Goal: Information Seeking & Learning: Find specific fact

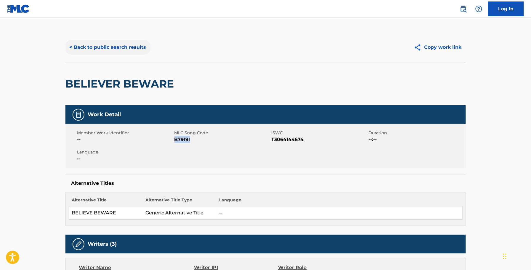
click at [143, 50] on button "< Back to public search results" at bounding box center [107, 47] width 85 height 15
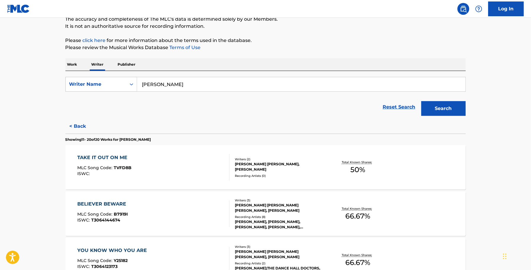
scroll to position [148, 0]
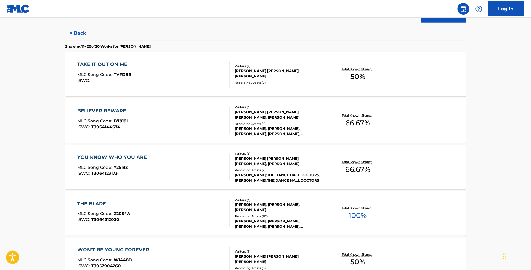
click at [114, 169] on span "Y25182" at bounding box center [121, 167] width 14 height 5
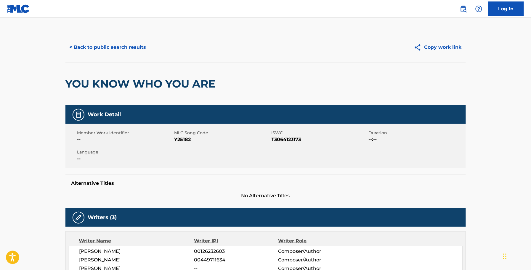
click at [189, 141] on span "Y25182" at bounding box center [222, 139] width 96 height 7
copy span "Y25182"
click at [110, 44] on button "< Back to public search results" at bounding box center [107, 47] width 85 height 15
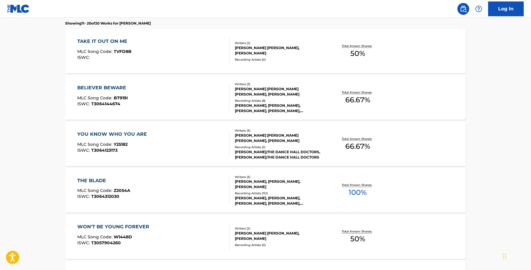
scroll to position [158, 0]
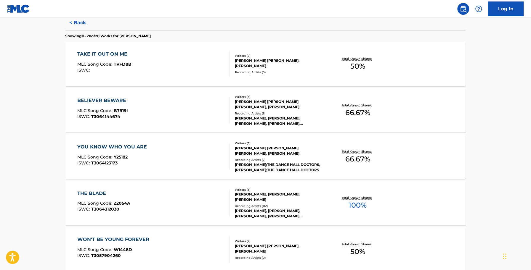
click at [169, 199] on div "THE BLADE MLC Song Code : Z2054A ISWC : T3064312030" at bounding box center [153, 203] width 152 height 27
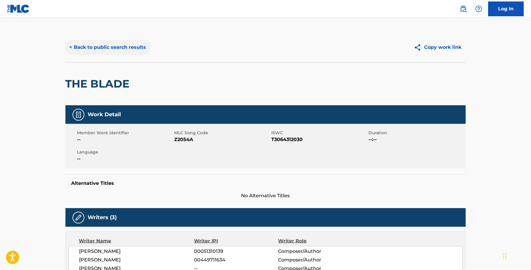
click at [96, 42] on button "< Back to public search results" at bounding box center [107, 47] width 85 height 15
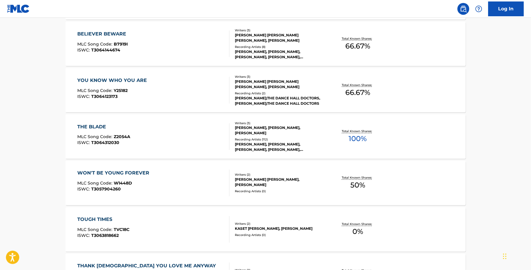
scroll to position [259, 0]
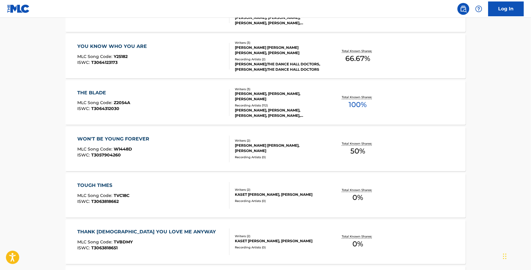
click at [106, 107] on span "T3064312030" at bounding box center [105, 108] width 28 height 5
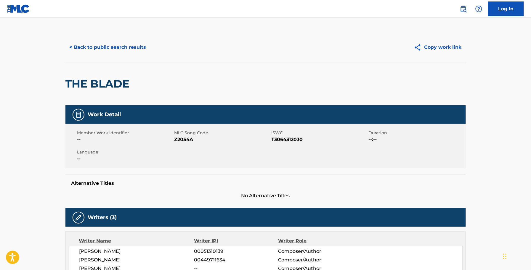
click at [178, 134] on span "MLC Song Code" at bounding box center [222, 133] width 96 height 6
click at [186, 138] on span "Z2054A" at bounding box center [222, 139] width 96 height 7
copy span "Z2054A"
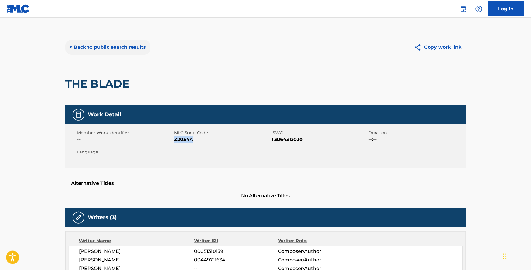
click at [99, 51] on button "< Back to public search results" at bounding box center [107, 47] width 85 height 15
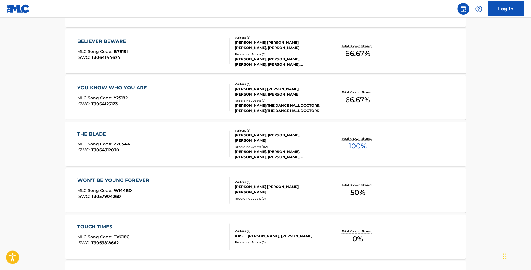
scroll to position [222, 0]
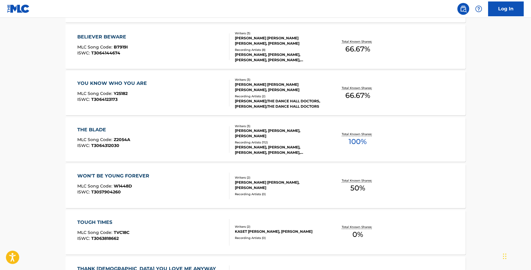
click at [147, 190] on div "ISWC : T3057904260" at bounding box center [114, 192] width 75 height 4
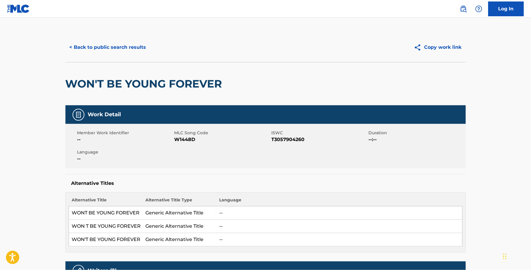
click at [193, 140] on span "W1448D" at bounding box center [222, 139] width 96 height 7
copy span "W1448D"
click at [202, 141] on span "W1448D" at bounding box center [222, 139] width 96 height 7
click at [193, 139] on span "W1448D" at bounding box center [222, 139] width 96 height 7
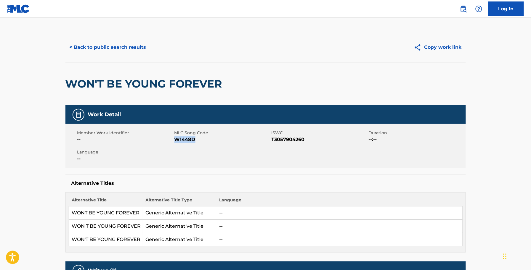
click at [193, 139] on span "W1448D" at bounding box center [222, 139] width 96 height 7
copy span "W1448D"
click at [115, 48] on button "< Back to public search results" at bounding box center [107, 47] width 85 height 15
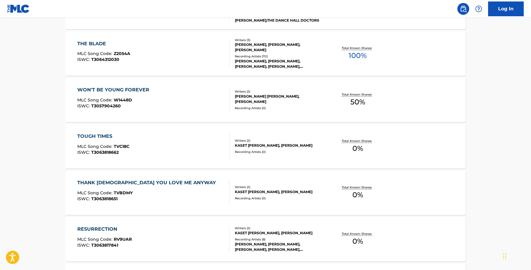
scroll to position [306, 0]
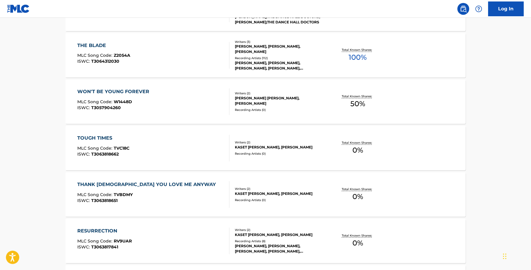
click at [115, 147] on span "TVC18C" at bounding box center [122, 148] width 16 height 5
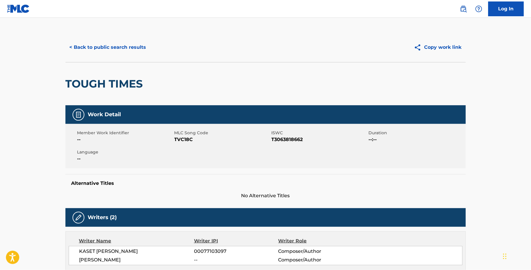
click at [180, 138] on span "TVC18C" at bounding box center [222, 139] width 96 height 7
copy span "TVC18C"
click at [123, 55] on div "< Back to public search results Copy work link" at bounding box center [265, 48] width 400 height 30
click at [126, 51] on button "< Back to public search results" at bounding box center [107, 47] width 85 height 15
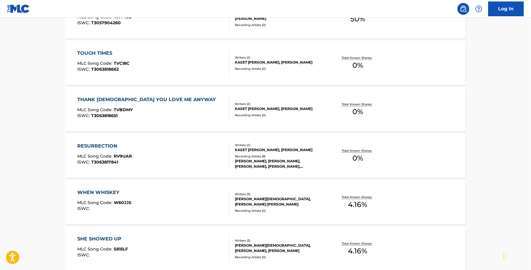
scroll to position [407, 0]
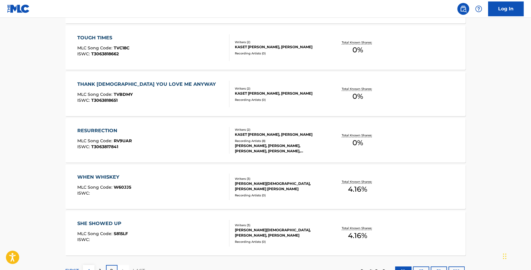
click at [152, 100] on div "ISWC : T3063818651" at bounding box center [147, 100] width 141 height 4
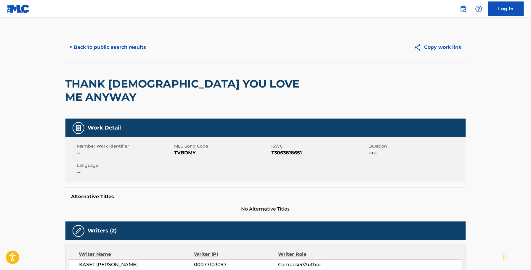
click at [189, 149] on span "TVBDMY" at bounding box center [222, 152] width 96 height 7
copy span "TVBDMY"
click at [60, 47] on div "< Back to public search results Copy work link THANK GOD YOU LOVE ME ANYWAY Wor…" at bounding box center [265, 205] width 414 height 345
click at [95, 47] on button "< Back to public search results" at bounding box center [107, 47] width 85 height 15
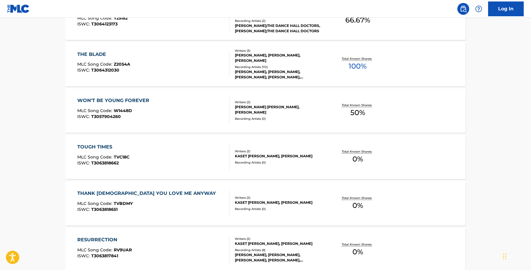
scroll to position [333, 0]
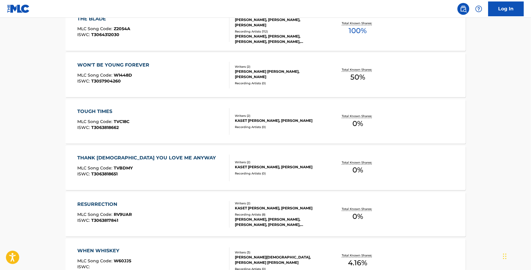
click at [133, 210] on div "RESURRECTION MLC Song Code : RV9UAR ISWC : T3063817841" at bounding box center [153, 214] width 152 height 27
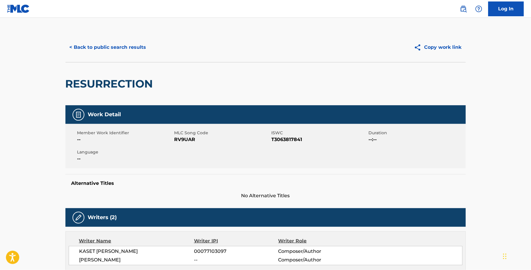
click at [183, 144] on div "Member Work Identifier -- MLC Song Code RV9UAR ISWC T3063817841 Duration --:-- …" at bounding box center [265, 146] width 400 height 44
click at [183, 141] on span "RV9UAR" at bounding box center [222, 139] width 96 height 7
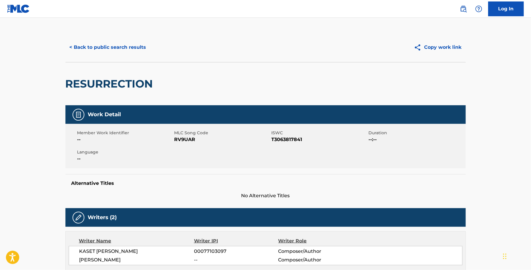
click at [97, 38] on div "< Back to public search results Copy work link" at bounding box center [265, 48] width 400 height 30
click at [99, 47] on button "< Back to public search results" at bounding box center [107, 47] width 85 height 15
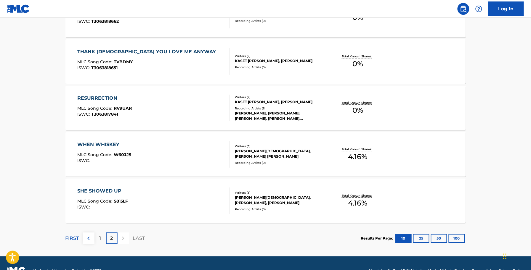
scroll to position [444, 0]
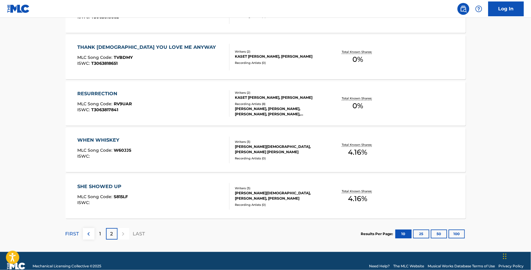
click at [135, 167] on div "WHEN WHISKEY MLC Song Code : W60JJ5 ISWC : Writers ( 3 ) PETER CHRISTIAN GOOD, …" at bounding box center [265, 150] width 400 height 44
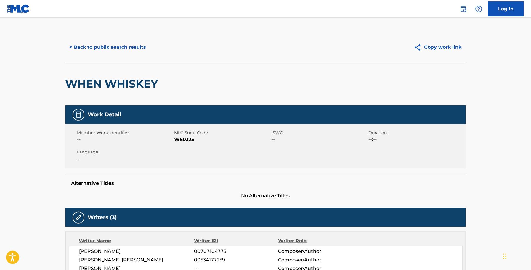
click at [185, 142] on span "W60JJ5" at bounding box center [222, 139] width 96 height 7
copy span "W60JJ5"
click at [108, 54] on button "< Back to public search results" at bounding box center [107, 47] width 85 height 15
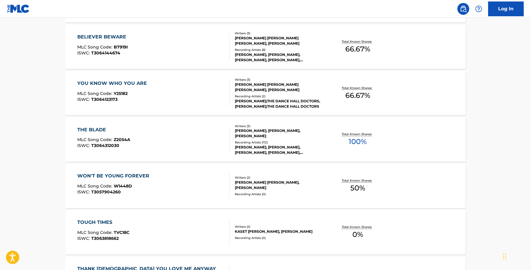
scroll to position [444, 0]
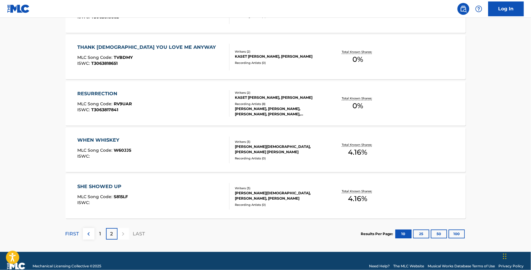
click at [112, 194] on span "MLC Song Code :" at bounding box center [95, 196] width 36 height 5
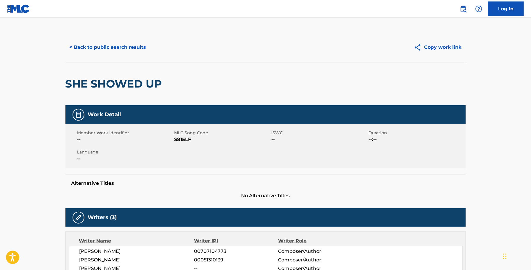
click at [190, 138] on span "S815LF" at bounding box center [222, 139] width 96 height 7
click at [185, 138] on span "S815LF" at bounding box center [222, 139] width 96 height 7
copy span "S815LF"
click at [185, 138] on span "S815LF" at bounding box center [222, 139] width 96 height 7
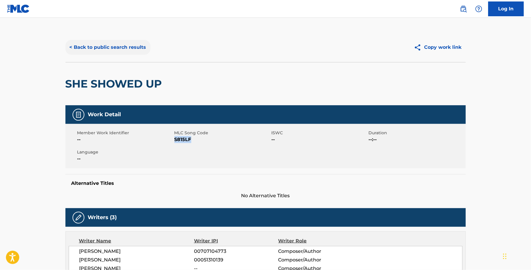
click at [101, 49] on button "< Back to public search results" at bounding box center [107, 47] width 85 height 15
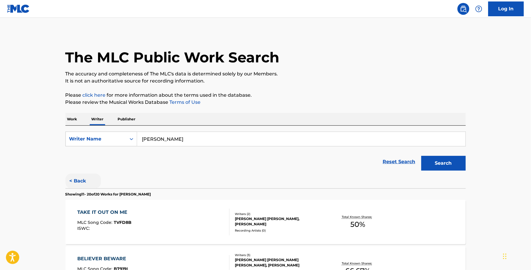
click at [85, 182] on button "< Back" at bounding box center [83, 181] width 36 height 15
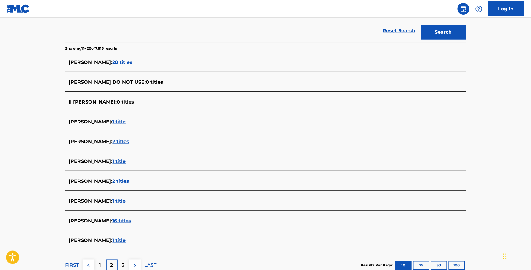
scroll to position [173, 0]
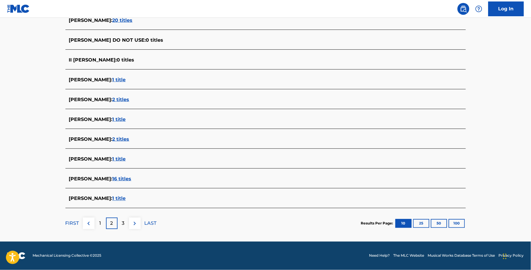
click at [127, 176] on span "16 titles" at bounding box center [121, 179] width 19 height 6
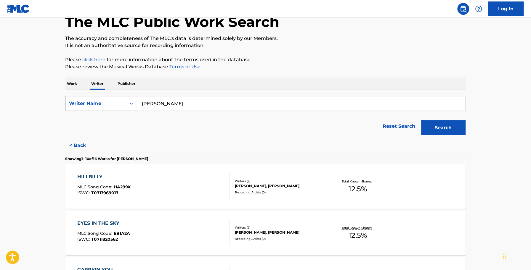
scroll to position [10, 0]
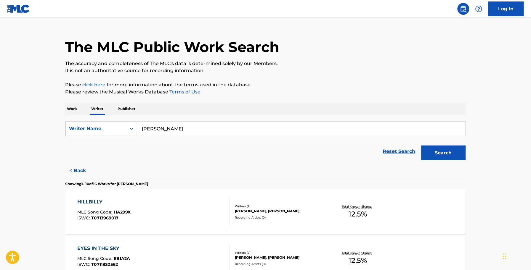
click at [156, 204] on div "HILLBILLY MLC Song Code : HA299X ISWC : T0713969017" at bounding box center [153, 212] width 152 height 27
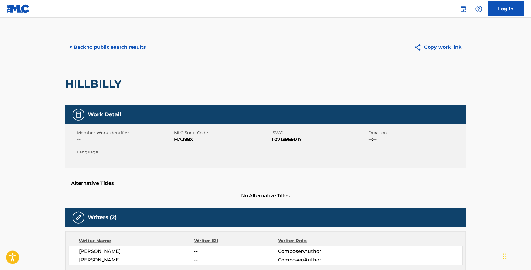
click at [190, 141] on span "HA299X" at bounding box center [222, 139] width 96 height 7
click at [189, 141] on span "HA299X" at bounding box center [222, 139] width 96 height 7
click at [190, 141] on span "HA299X" at bounding box center [222, 139] width 96 height 7
copy span "HA299X"
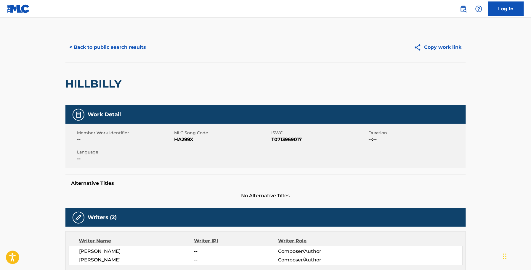
click at [133, 57] on div "< Back to public search results Copy work link" at bounding box center [265, 48] width 400 height 30
click at [131, 54] on button "< Back to public search results" at bounding box center [107, 47] width 85 height 15
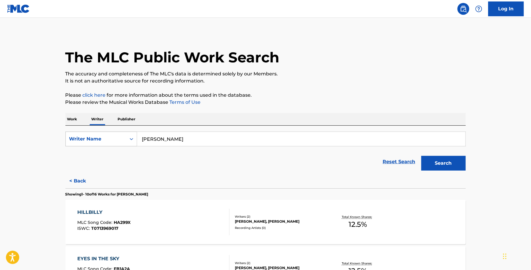
drag, startPoint x: 203, startPoint y: 141, endPoint x: 83, endPoint y: 135, distance: 120.3
click at [98, 138] on div "SearchWithCriteriaef653ff4-e4dd-48a2-8895-b51fb43a1f91 Writer Name ALLEN SHAMBL…" at bounding box center [265, 139] width 400 height 15
click at [83, 135] on div "Writer Name" at bounding box center [96, 138] width 60 height 11
click at [73, 123] on p "Work" at bounding box center [72, 119] width 14 height 12
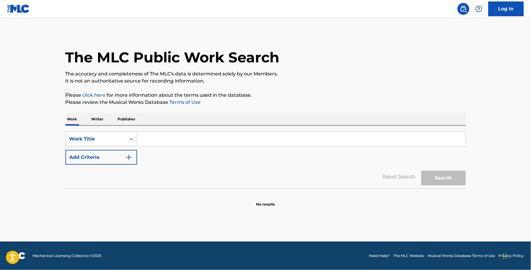
click at [88, 144] on div "Work Title" at bounding box center [96, 138] width 60 height 11
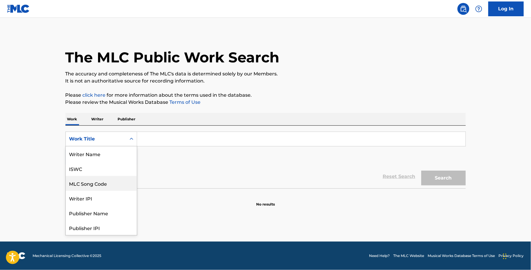
scroll to position [30, 0]
click at [96, 156] on div "MLC Song Code" at bounding box center [101, 154] width 71 height 15
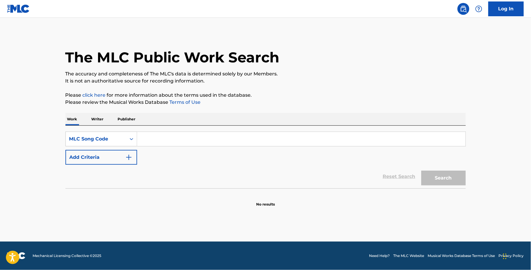
click at [159, 145] on input "Search Form" at bounding box center [301, 139] width 328 height 14
type input "S05722"
click at [425, 179] on button "Search" at bounding box center [443, 178] width 44 height 15
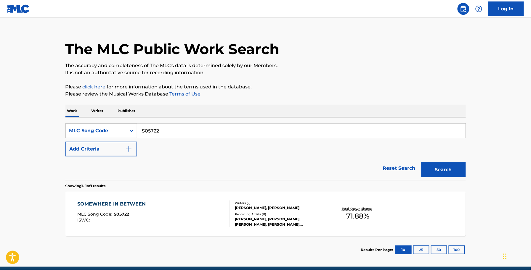
scroll to position [33, 0]
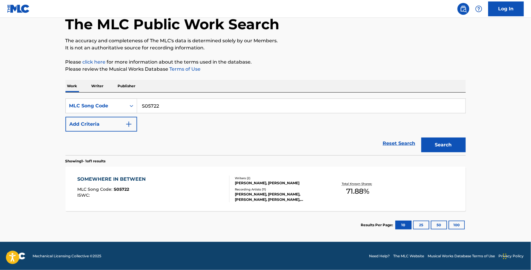
click at [155, 173] on div "SOMEWHERE IN BETWEEN MLC Song Code : S05722 ISWC : Writers ( 2 ) JON VEZNER, AL…" at bounding box center [265, 189] width 400 height 44
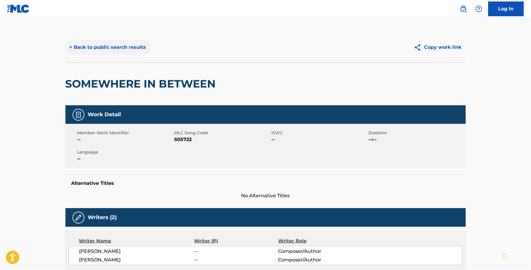
click at [114, 47] on button "< Back to public search results" at bounding box center [107, 47] width 85 height 15
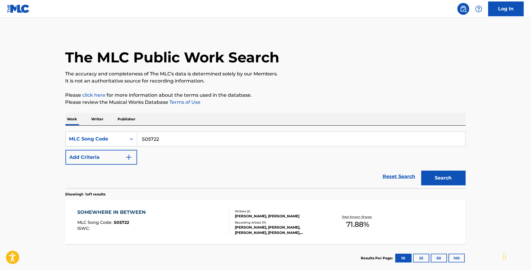
scroll to position [18, 0]
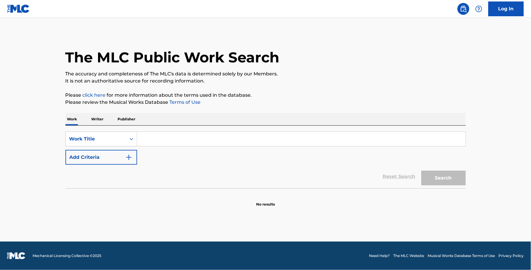
click at [140, 144] on input "Search Form" at bounding box center [301, 139] width 328 height 14
click at [101, 163] on button "Add Criteria" at bounding box center [101, 157] width 72 height 15
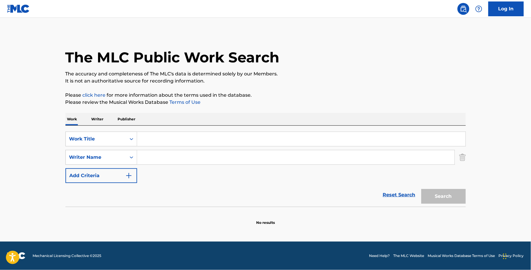
click at [181, 160] on input "Search Form" at bounding box center [295, 157] width 317 height 14
type input "[PERSON_NAME]"
click at [220, 132] on input "Search Form" at bounding box center [301, 139] width 328 height 14
type input "the blade"
click at [421, 189] on button "Search" at bounding box center [443, 196] width 44 height 15
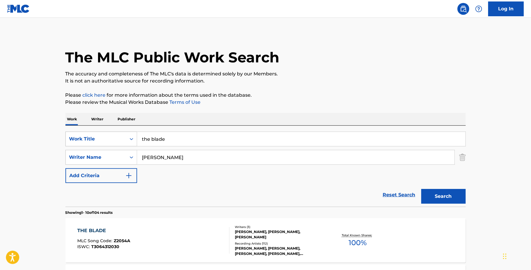
drag, startPoint x: 127, startPoint y: 143, endPoint x: 102, endPoint y: 139, distance: 25.2
click at [103, 139] on div "SearchWithCriteria3e77ec5f-e394-4b5a-852b-a32570ffc175 Work Title the blade" at bounding box center [265, 139] width 400 height 15
click at [217, 132] on div "Search Form" at bounding box center [301, 139] width 329 height 15
click at [212, 135] on input "Search Form" at bounding box center [301, 139] width 328 height 14
type input "don't water it down"
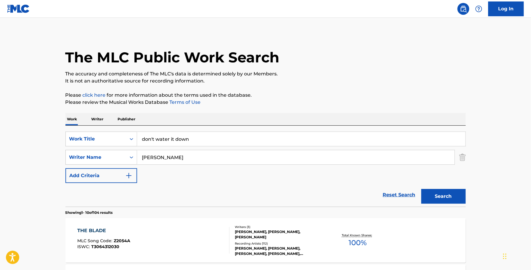
click at [421, 189] on button "Search" at bounding box center [443, 196] width 44 height 15
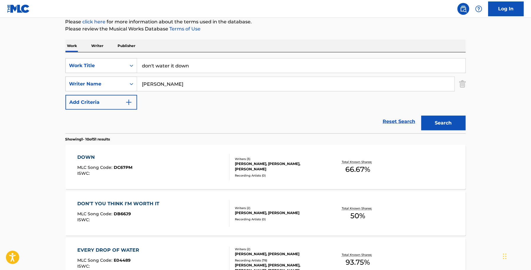
scroll to position [74, 0]
click at [153, 169] on div "DOWN MLC Song Code : DC67PM ISWC :" at bounding box center [153, 166] width 152 height 27
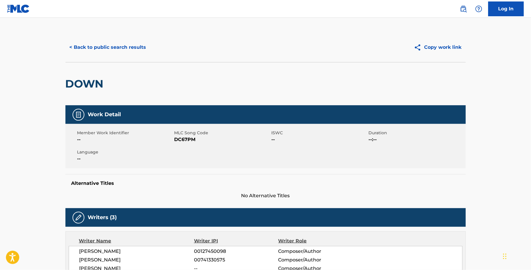
click at [116, 55] on div "< Back to public search results Copy work link" at bounding box center [265, 48] width 400 height 30
click at [122, 48] on button "< Back to public search results" at bounding box center [107, 47] width 85 height 15
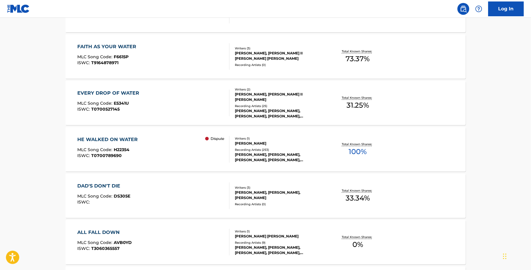
scroll to position [111, 0]
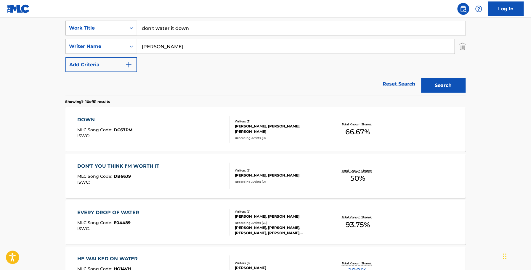
drag, startPoint x: 221, startPoint y: 27, endPoint x: 81, endPoint y: 22, distance: 140.1
click at [81, 22] on div "SearchWithCriteria3e77ec5f-e394-4b5a-852b-a32570ffc175 Work Title don't water i…" at bounding box center [265, 28] width 400 height 15
type input "don't look good on paper"
click at [421, 78] on button "Search" at bounding box center [443, 85] width 44 height 15
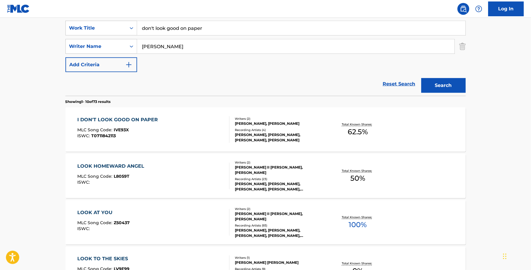
click at [188, 113] on div "I DON'T LOOK GOOD ON PAPER MLC Song Code : IVE93X ISWC : T0711842113 Writers ( …" at bounding box center [265, 129] width 400 height 44
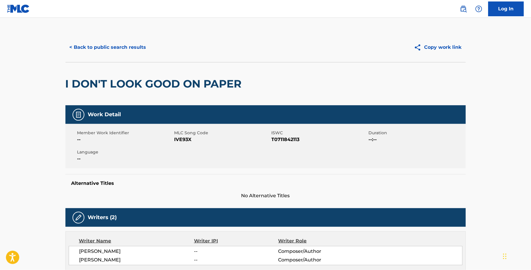
click at [177, 140] on span "IVE93X" at bounding box center [222, 139] width 96 height 7
copy span "IVE93X"
click at [91, 54] on button "< Back to public search results" at bounding box center [107, 47] width 85 height 15
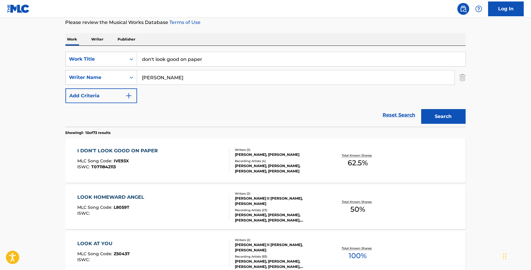
scroll to position [37, 0]
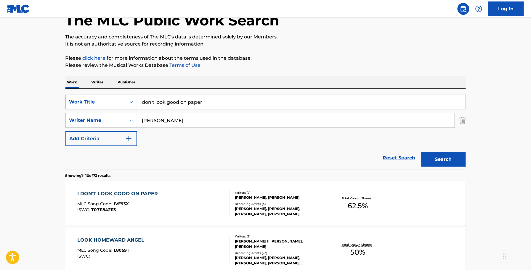
drag, startPoint x: 214, startPoint y: 101, endPoint x: 67, endPoint y: 104, distance: 146.8
click at [73, 104] on div "SearchWithCriteria3e77ec5f-e394-4b5a-852b-a32570ffc175 Work Title don't look go…" at bounding box center [265, 102] width 400 height 15
type input "[DEMOGRAPHIC_DATA] FOR PRESIDENT"
click at [421, 152] on button "Search" at bounding box center [443, 159] width 44 height 15
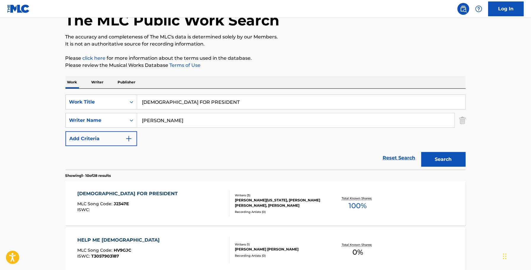
click at [171, 178] on section "Showing 1 - 10 of 28 results" at bounding box center [265, 174] width 400 height 9
click at [173, 195] on div "[PERSON_NAME] FOR PRESIDENT MLC Song Code : J2347E ISWC :" at bounding box center [153, 203] width 152 height 27
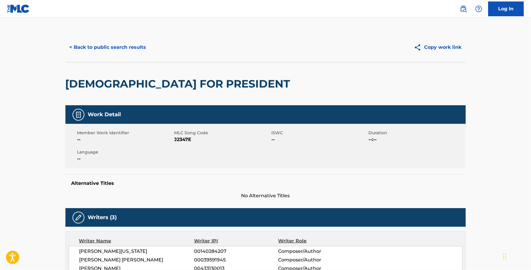
click at [178, 143] on span "J2347E" at bounding box center [222, 139] width 96 height 7
click at [178, 141] on span "J2347E" at bounding box center [222, 139] width 96 height 7
copy span "J2347E"
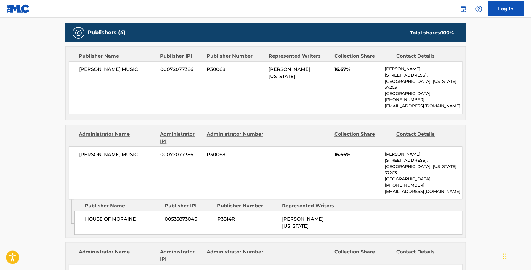
scroll to position [222, 0]
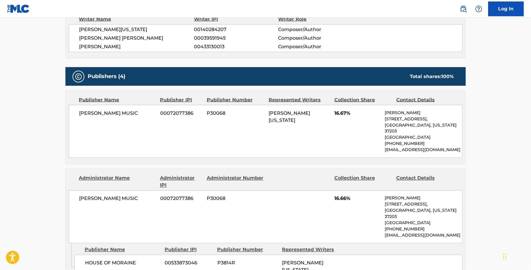
click at [212, 48] on span "00433130013" at bounding box center [236, 46] width 84 height 7
copy span "00433130013"
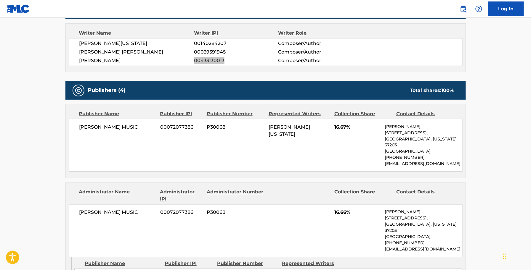
scroll to position [0, 0]
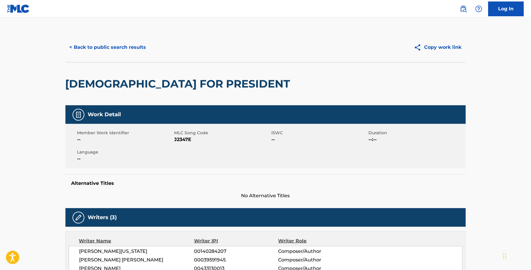
click at [88, 55] on div "< Back to public search results Copy work link" at bounding box center [265, 48] width 400 height 30
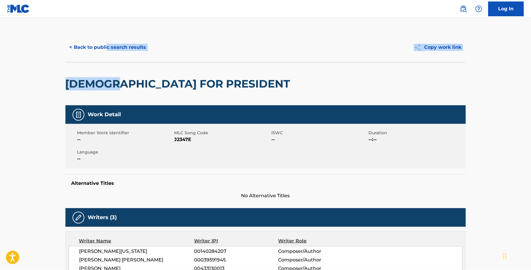
click at [107, 62] on div "< Back to public search results Copy work link [PERSON_NAME] FOR PRESIDENT" at bounding box center [265, 69] width 400 height 73
click at [107, 53] on button "< Back to public search results" at bounding box center [107, 47] width 85 height 15
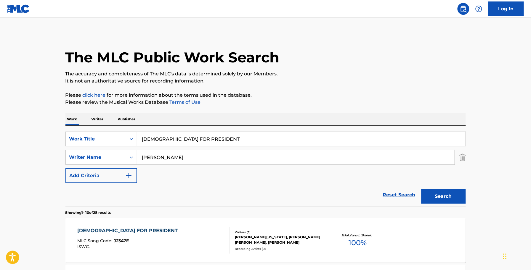
drag, startPoint x: 200, startPoint y: 138, endPoint x: 62, endPoint y: 126, distance: 138.7
type input "king of country music"
click at [421, 189] on button "Search" at bounding box center [443, 196] width 44 height 15
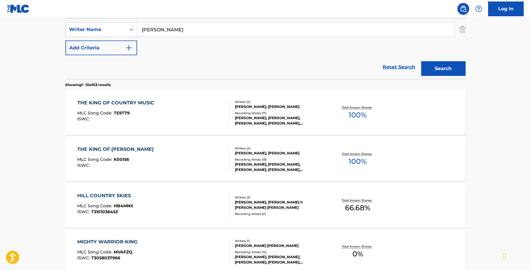
scroll to position [148, 0]
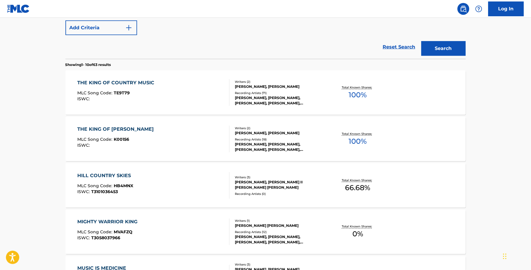
click at [186, 76] on div "THE KING OF COUNTRY MUSIC MLC Song Code : TE9T79 ISWC : Writers ( 2 ) [PERSON_N…" at bounding box center [265, 92] width 400 height 44
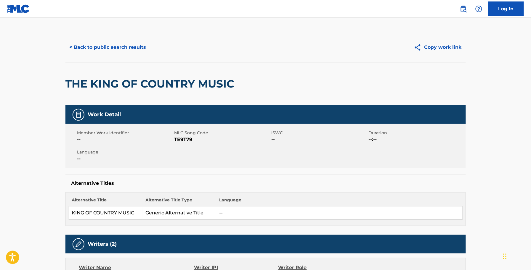
click at [187, 136] on span "TE9T79" at bounding box center [222, 139] width 96 height 7
copy span "TE9T79"
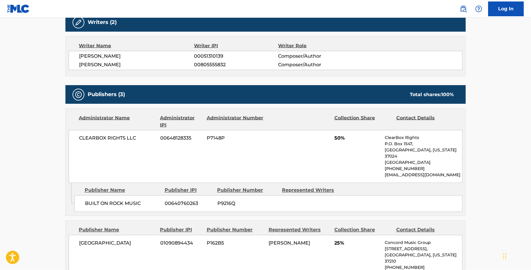
scroll to position [148, 0]
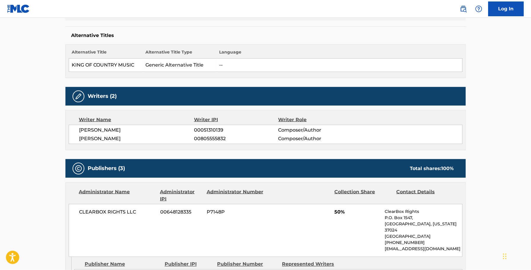
click at [233, 135] on div "[PERSON_NAME] 00051310139 Composer/Author [PERSON_NAME] 00805555832 Composer/Au…" at bounding box center [266, 134] width 394 height 19
click at [207, 144] on div "[PERSON_NAME] 00051310139 Composer/Author [PERSON_NAME] 00805555832 Composer/Au…" at bounding box center [266, 134] width 394 height 19
click at [205, 138] on span "00805555832" at bounding box center [236, 138] width 84 height 7
copy span "00805555832"
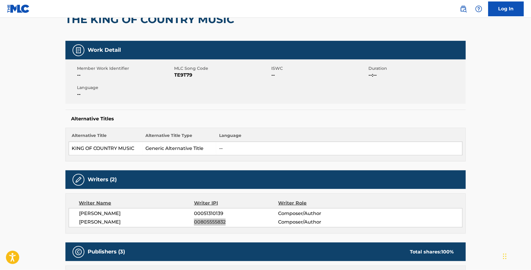
scroll to position [0, 0]
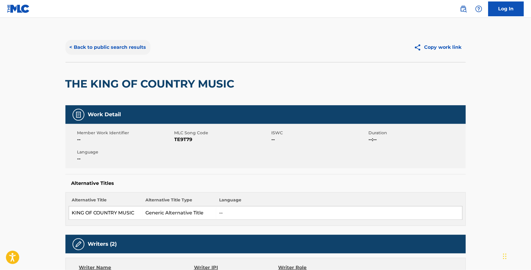
click at [104, 51] on button "< Back to public search results" at bounding box center [107, 47] width 85 height 15
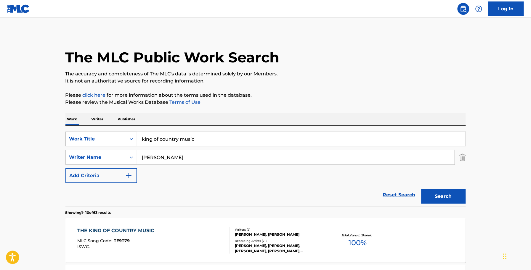
drag, startPoint x: 218, startPoint y: 143, endPoint x: 91, endPoint y: 135, distance: 126.6
click at [94, 135] on div "SearchWithCriteria3e77ec5f-e394-4b5a-852b-a32570ffc175 Work Title king of count…" at bounding box center [265, 139] width 400 height 15
click at [421, 189] on button "Search" at bounding box center [443, 196] width 44 height 15
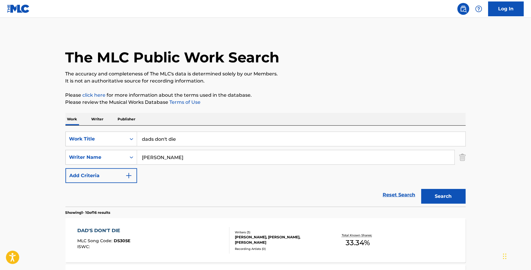
drag, startPoint x: 191, startPoint y: 142, endPoint x: 5, endPoint y: 136, distance: 186.6
type input "bahama blue"
click at [421, 189] on button "Search" at bounding box center [443, 196] width 44 height 15
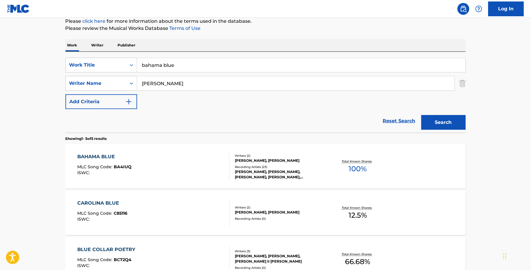
click at [177, 155] on div "BAHAMA BLUE MLC Song Code : BA4IUQ ISWC :" at bounding box center [153, 166] width 152 height 27
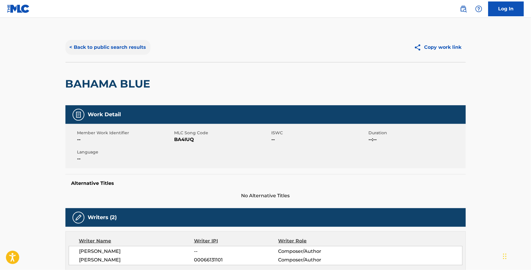
click at [80, 50] on button "< Back to public search results" at bounding box center [107, 47] width 85 height 15
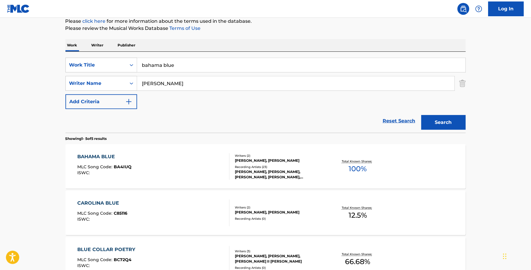
click at [385, 163] on div "Total Known Shares: 100 %" at bounding box center [357, 167] width 67 height 18
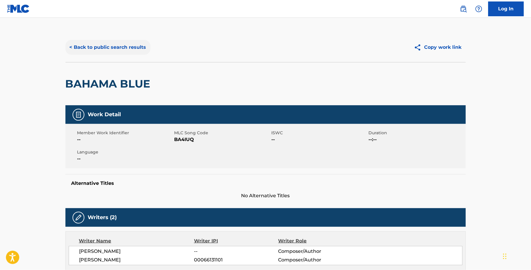
click at [133, 51] on button "< Back to public search results" at bounding box center [107, 47] width 85 height 15
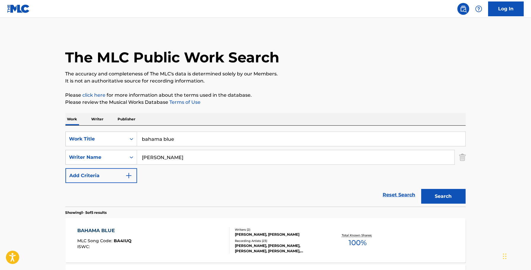
drag, startPoint x: 201, startPoint y: 137, endPoint x: 58, endPoint y: 133, distance: 142.4
click at [60, 135] on div "The MLC Public Work Search The accuracy and completeness of The MLC's data is d…" at bounding box center [265, 255] width 414 height 444
type input "i turn to you"
click at [421, 189] on button "Search" at bounding box center [443, 196] width 44 height 15
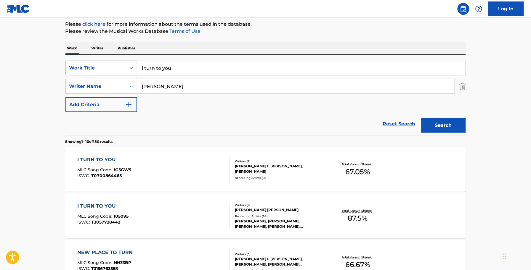
scroll to position [74, 0]
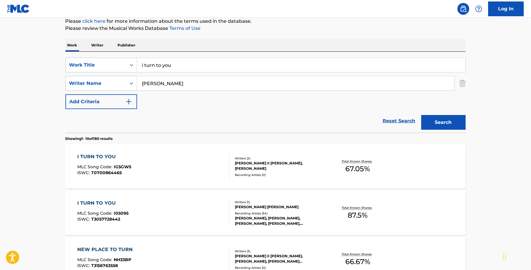
click at [300, 204] on div "Writers ( 1 )" at bounding box center [279, 202] width 89 height 4
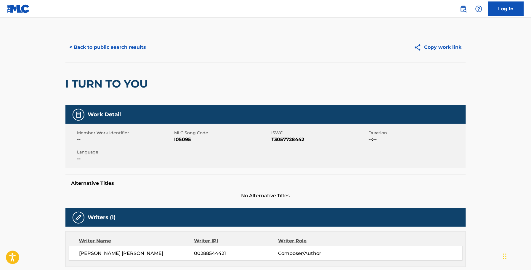
click at [182, 140] on span "I05095" at bounding box center [222, 139] width 96 height 7
copy span "I05095"
click at [82, 38] on div "< Back to public search results Copy work link" at bounding box center [265, 48] width 400 height 30
click at [96, 48] on button "< Back to public search results" at bounding box center [107, 47] width 85 height 15
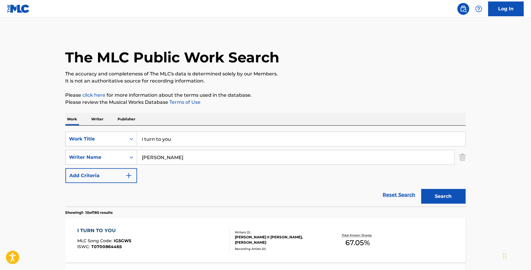
scroll to position [74, 0]
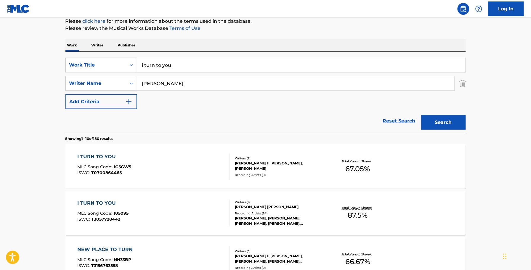
drag, startPoint x: 202, startPoint y: 63, endPoint x: 102, endPoint y: 36, distance: 103.2
click at [421, 115] on button "Search" at bounding box center [443, 122] width 44 height 15
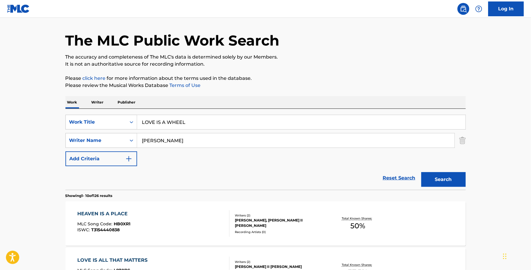
scroll to position [0, 0]
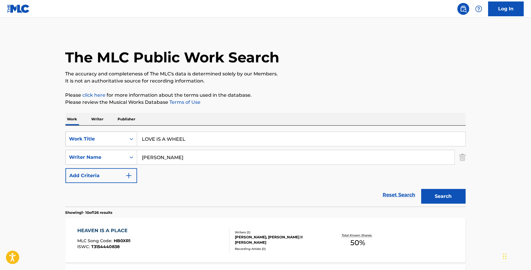
drag, startPoint x: 198, startPoint y: 141, endPoint x: 133, endPoint y: 141, distance: 64.8
click at [133, 141] on div "SearchWithCriteria3e77ec5f-e394-4b5a-852b-a32570ffc175 Work Title LOVE IS A WHE…" at bounding box center [265, 139] width 400 height 15
type input "SHE CAN MAKE IT RAIN"
click at [421, 189] on button "Search" at bounding box center [443, 196] width 44 height 15
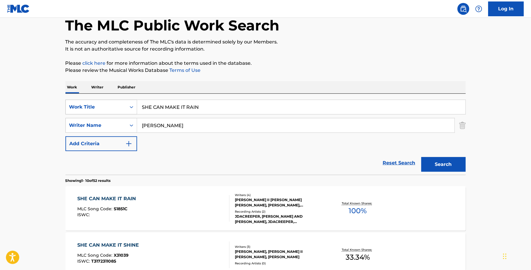
scroll to position [74, 0]
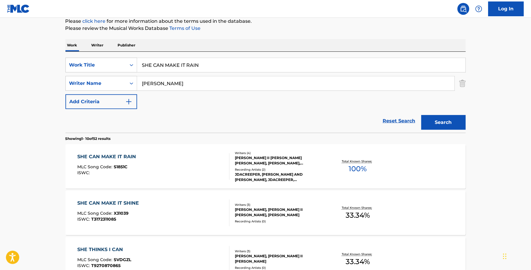
click at [168, 158] on div "SHE CAN MAKE IT RAIN MLC Song Code : S1851C ISWC :" at bounding box center [153, 166] width 152 height 27
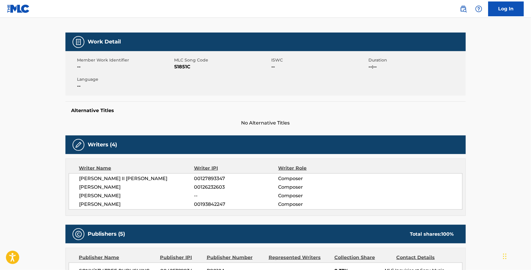
scroll to position [37, 0]
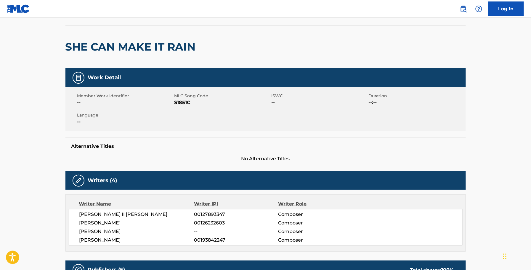
click at [186, 103] on span "S1851C" at bounding box center [222, 102] width 96 height 7
copy span "S1851C"
click at [222, 124] on div "Member Work Identifier -- MLC Song Code S1851C ISWC -- Duration --:-- Language …" at bounding box center [265, 109] width 400 height 44
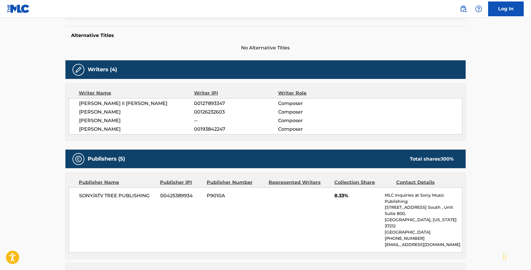
scroll to position [0, 0]
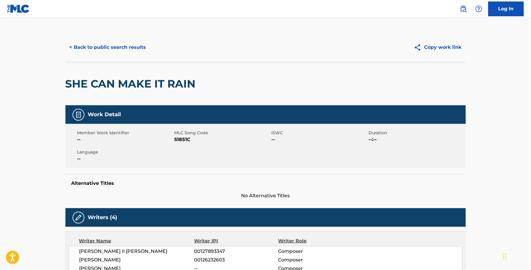
click at [131, 39] on div "< Back to public search results Copy work link" at bounding box center [265, 48] width 400 height 30
click at [128, 42] on button "< Back to public search results" at bounding box center [107, 47] width 85 height 15
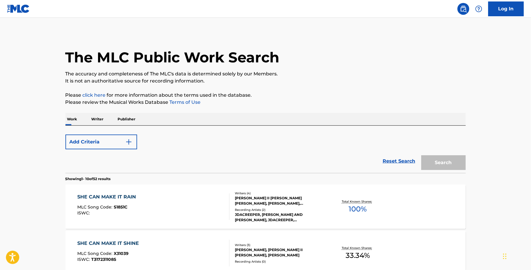
scroll to position [74, 0]
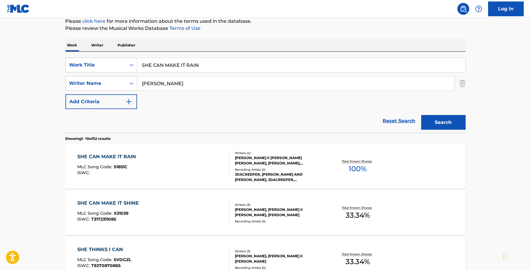
drag, startPoint x: 234, startPoint y: 57, endPoint x: 118, endPoint y: 57, distance: 116.6
click at [110, 53] on div "SearchWithCriteria3e77ec5f-e394-4b5a-852b-a32570ffc175 Work Title SHE CAN MAKE …" at bounding box center [265, 92] width 400 height 81
drag, startPoint x: 234, startPoint y: 61, endPoint x: 119, endPoint y: 64, distance: 115.2
click at [119, 64] on div "SearchWithCriteria3e77ec5f-e394-4b5a-852b-a32570ffc175 Work Title SHE CAN MAKE …" at bounding box center [265, 65] width 400 height 15
type input "SOMEITIMES IT'S THE DITCHES"
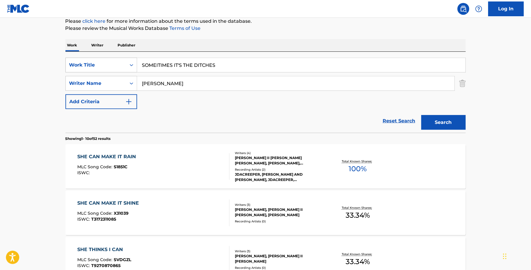
click at [421, 115] on button "Search" at bounding box center [443, 122] width 44 height 15
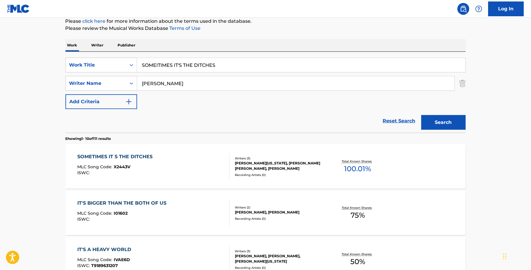
click at [248, 168] on div "[PERSON_NAME][US_STATE], [PERSON_NAME] [PERSON_NAME], [PERSON_NAME]" at bounding box center [279, 166] width 89 height 11
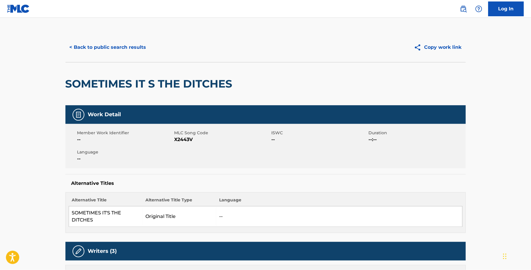
click at [184, 140] on span "X2443V" at bounding box center [222, 139] width 96 height 7
copy span "X2443V"
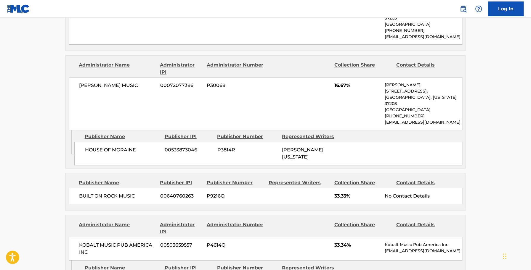
scroll to position [275, 0]
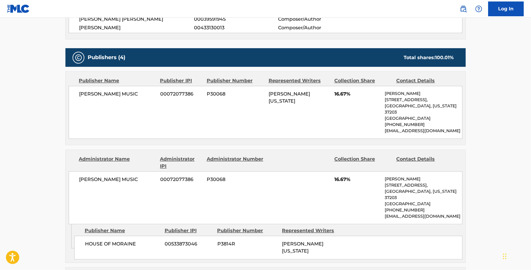
click at [208, 27] on span "00433130013" at bounding box center [236, 27] width 84 height 7
copy span "00433130013"
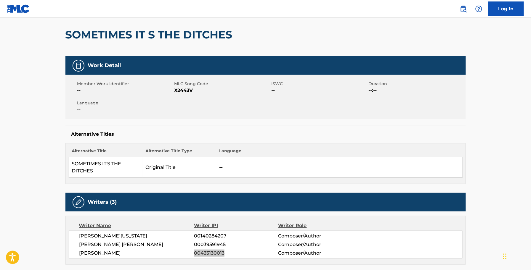
scroll to position [0, 0]
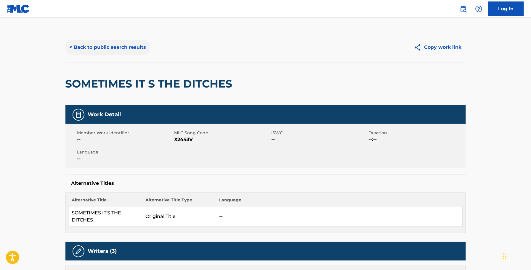
click at [112, 48] on button "< Back to public search results" at bounding box center [107, 47] width 85 height 15
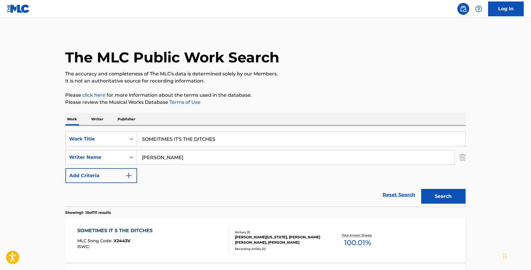
scroll to position [74, 0]
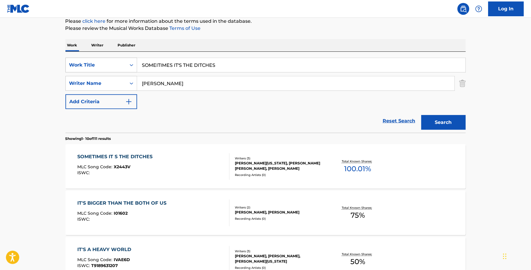
drag, startPoint x: 226, startPoint y: 67, endPoint x: 96, endPoint y: 67, distance: 130.2
click at [96, 67] on div "SearchWithCriteria3e77ec5f-e394-4b5a-852b-a32570ffc175 Work Title SOMEITIMES IT…" at bounding box center [265, 65] width 400 height 15
paste input "05722"
type input "S05722"
click at [119, 63] on div "Work Title" at bounding box center [95, 65] width 53 height 7
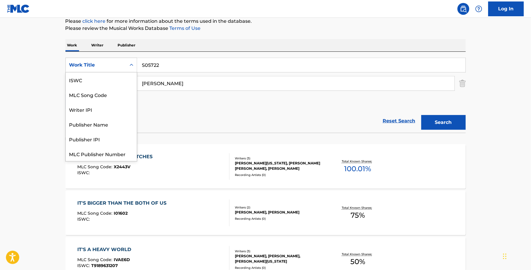
scroll to position [15, 0]
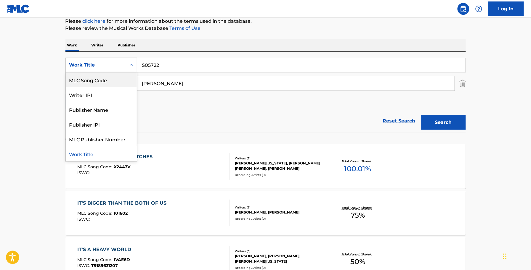
click at [113, 79] on div "MLC Song Code" at bounding box center [101, 80] width 71 height 15
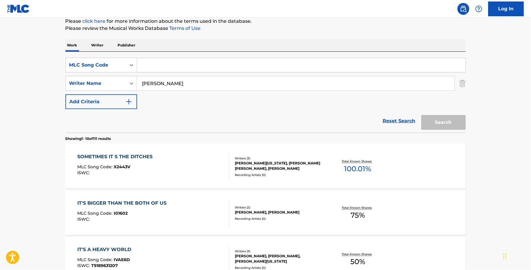
click at [155, 73] on div "Search Form" at bounding box center [301, 65] width 329 height 15
click at [97, 67] on div "MLC Song Code" at bounding box center [95, 65] width 53 height 7
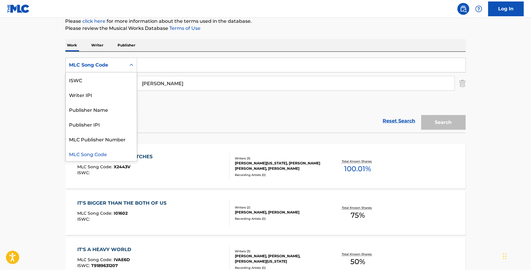
click at [103, 79] on div "ISWC" at bounding box center [101, 80] width 71 height 15
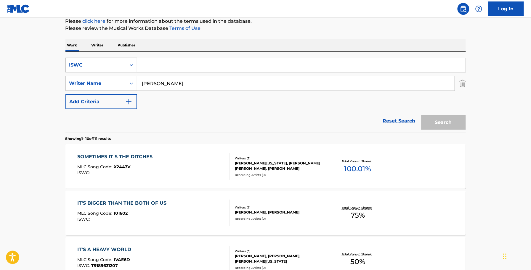
click at [112, 62] on div "ISWC" at bounding box center [95, 65] width 53 height 7
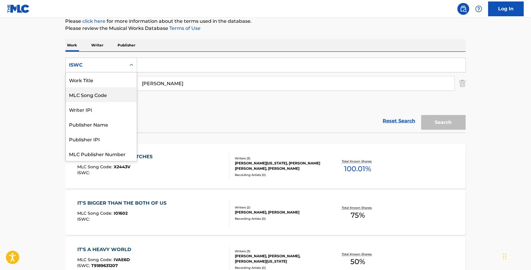
scroll to position [0, 0]
click at [105, 85] on div "Work Title" at bounding box center [101, 80] width 71 height 15
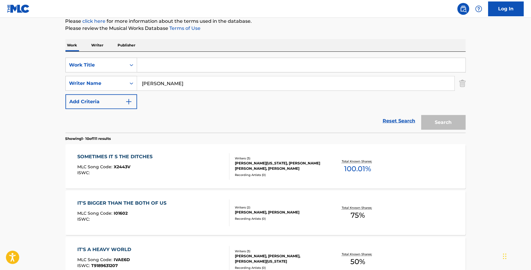
click at [166, 67] on input "Search Form" at bounding box center [301, 65] width 328 height 14
click at [421, 115] on button "Search" at bounding box center [443, 122] width 44 height 15
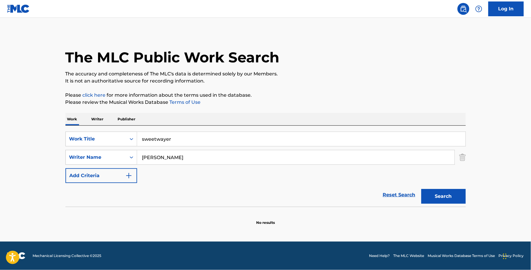
click at [421, 189] on button "Search" at bounding box center [443, 196] width 44 height 15
type input "sweetwater"
click at [421, 189] on button "Search" at bounding box center [443, 196] width 44 height 15
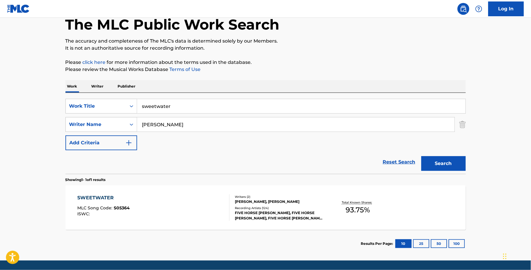
scroll to position [52, 0]
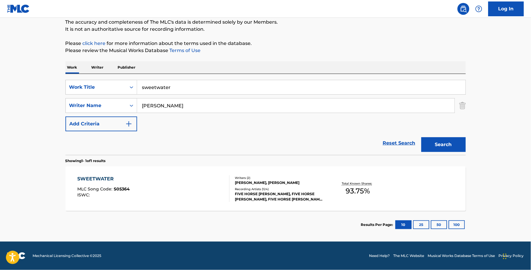
click at [213, 180] on div "SWEETWATER MLC Song Code : S05364 ISWC :" at bounding box center [153, 189] width 152 height 27
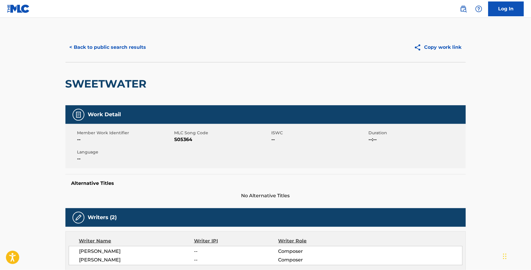
click at [133, 38] on div "< Back to public search results Copy work link" at bounding box center [265, 48] width 400 height 30
click at [135, 44] on button "< Back to public search results" at bounding box center [107, 47] width 85 height 15
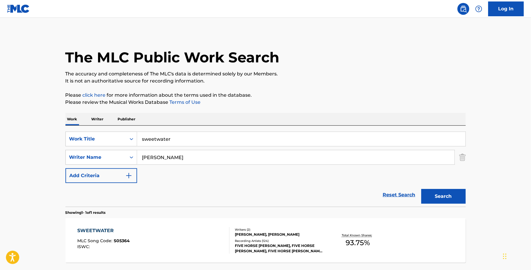
scroll to position [18, 0]
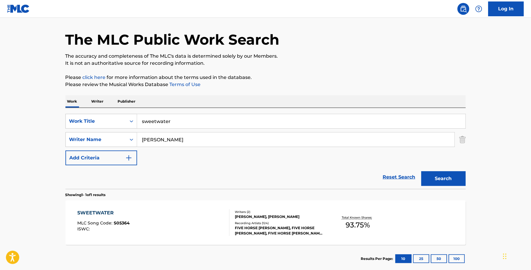
click at [55, 123] on main "The MLC Public Work Search The accuracy and completeness of The MLC's data is d…" at bounding box center [265, 138] width 531 height 276
type input "THAT KIND OF WOMAN"
click at [421, 171] on button "Search" at bounding box center [443, 178] width 44 height 15
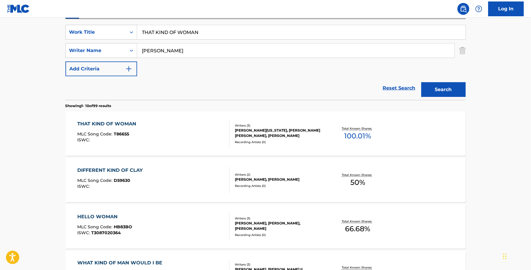
scroll to position [129, 0]
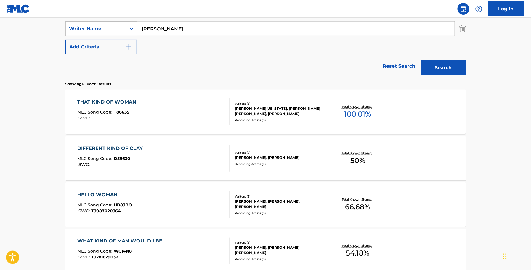
click at [184, 104] on div "THAT KIND OF WOMAN MLC Song Code : T86655 ISWC :" at bounding box center [153, 112] width 152 height 27
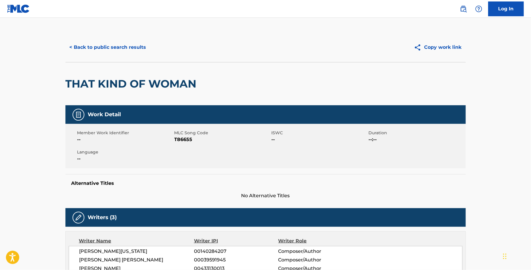
click at [187, 140] on span "T86655" at bounding box center [222, 139] width 96 height 7
copy span "T86655"
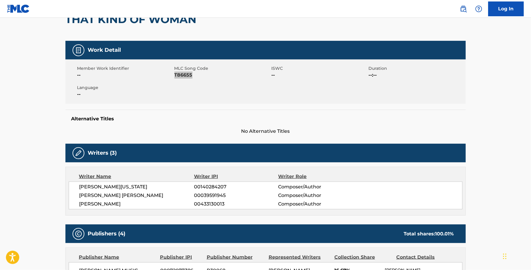
scroll to position [148, 0]
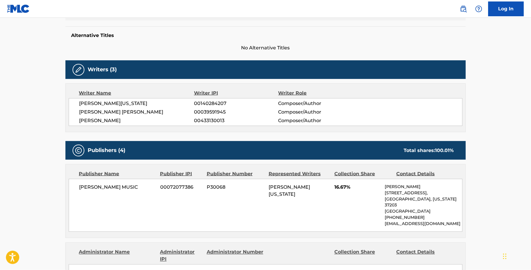
click at [206, 119] on span "00433130013" at bounding box center [236, 120] width 84 height 7
click at [165, 86] on div "Writer Name Writer IPI Writer Role [PERSON_NAME][US_STATE] 00140284207 Composer…" at bounding box center [265, 107] width 400 height 49
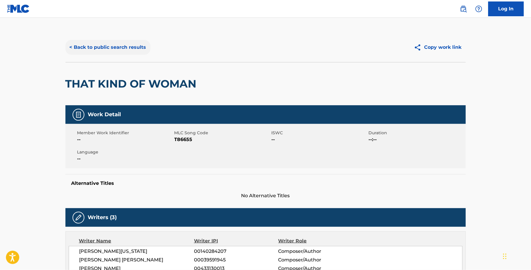
click at [110, 52] on button "< Back to public search results" at bounding box center [107, 47] width 85 height 15
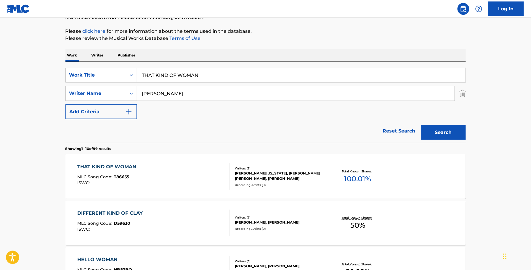
scroll to position [55, 0]
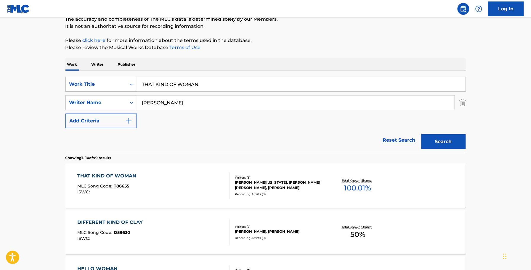
drag, startPoint x: 218, startPoint y: 87, endPoint x: 131, endPoint y: 85, distance: 87.6
click at [131, 85] on div "SearchWithCriteriaddea59a1-992c-4497-bb47-b245ef1838a4 Work Title THAT KIND OF …" at bounding box center [265, 84] width 400 height 15
click at [421, 134] on button "Search" at bounding box center [443, 141] width 44 height 15
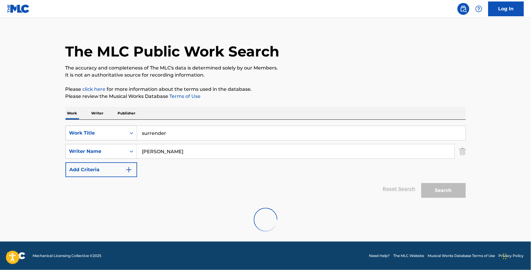
scroll to position [0, 0]
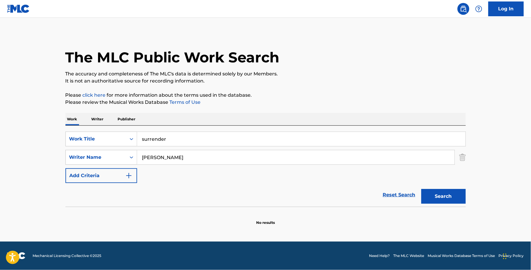
click at [196, 126] on div "SearchWithCriteriaddea59a1-992c-4497-bb47-b245ef1838a4 Work Title surrender Sea…" at bounding box center [265, 166] width 400 height 81
drag, startPoint x: 224, startPoint y: 137, endPoint x: 67, endPoint y: 145, distance: 157.1
click at [67, 145] on div "SearchWithCriteriaddea59a1-992c-4497-bb47-b245ef1838a4 Work Title surrender" at bounding box center [265, 139] width 400 height 15
click at [421, 189] on button "Search" at bounding box center [443, 196] width 44 height 15
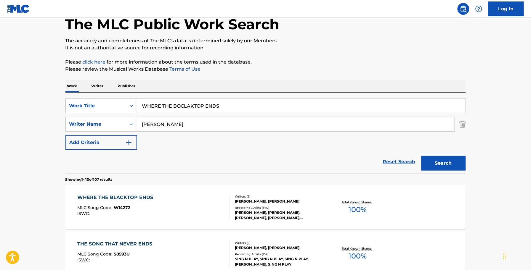
scroll to position [74, 0]
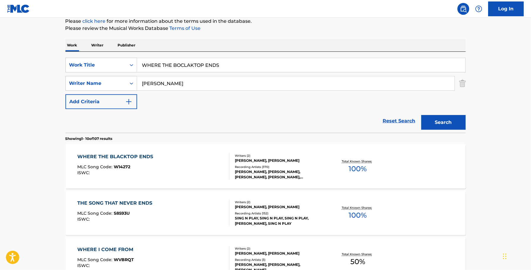
drag, startPoint x: 214, startPoint y: 69, endPoint x: 87, endPoint y: 75, distance: 127.2
click at [87, 75] on div "SearchWithCriteriaddea59a1-992c-4497-bb47-b245ef1838a4 Work Title WHERE THE BOC…" at bounding box center [265, 84] width 400 height 52
type input "WHO ARE YOU MAD AT"
click at [421, 115] on button "Search" at bounding box center [443, 122] width 44 height 15
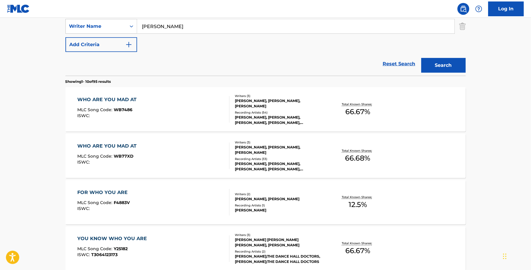
scroll to position [148, 0]
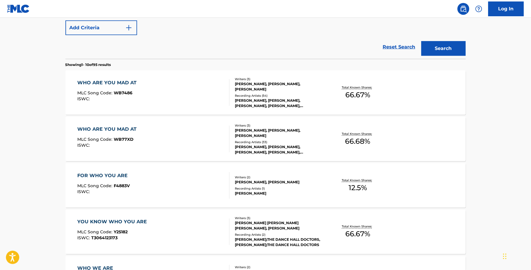
click at [150, 120] on div "WHO ARE YOU MAD AT MLC Song Code : WB77XD ISWC : Writers ( 3 ) [PERSON_NAME], […" at bounding box center [265, 139] width 400 height 44
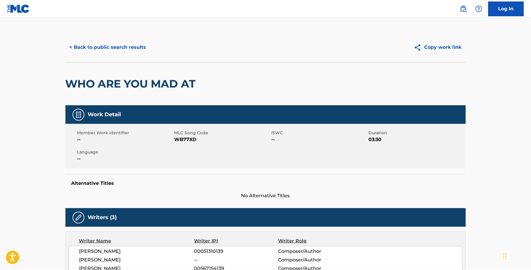
click at [192, 138] on span "WB77XD" at bounding box center [222, 139] width 96 height 7
click at [120, 53] on button "< Back to public search results" at bounding box center [107, 47] width 85 height 15
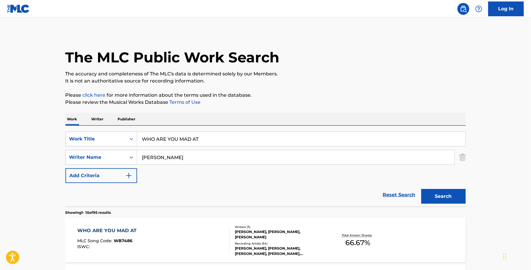
scroll to position [181, 0]
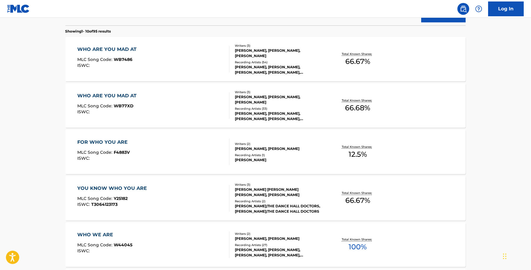
click at [190, 63] on div "WHO ARE YOU MAD AT MLC Song Code : WB7486 ISWC :" at bounding box center [153, 59] width 152 height 27
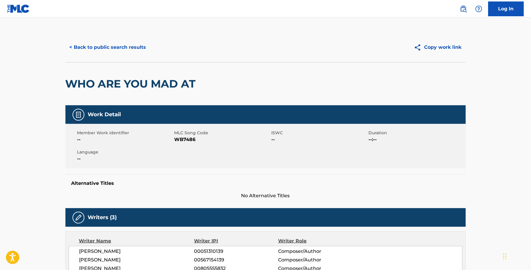
click at [182, 141] on span "WB7486" at bounding box center [222, 139] width 96 height 7
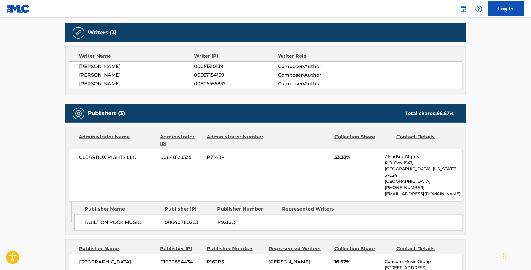
scroll to position [111, 0]
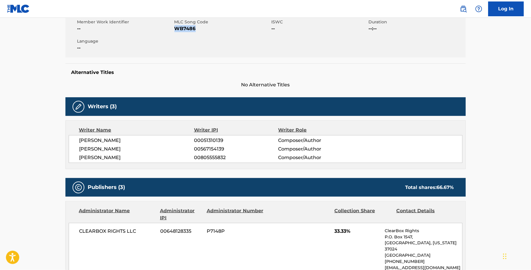
click at [209, 155] on span "00805555832" at bounding box center [236, 157] width 84 height 7
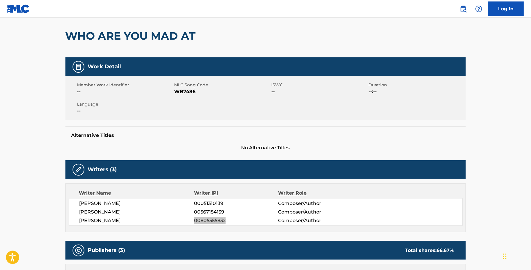
scroll to position [0, 0]
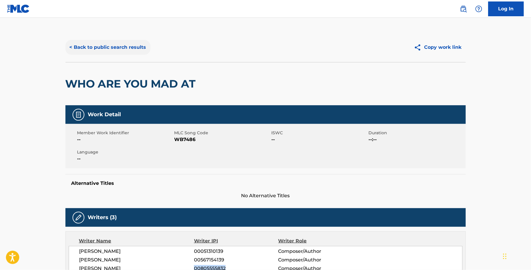
click at [148, 59] on div "< Back to public search results Copy work link WHO ARE YOU MAD AT" at bounding box center [265, 69] width 400 height 73
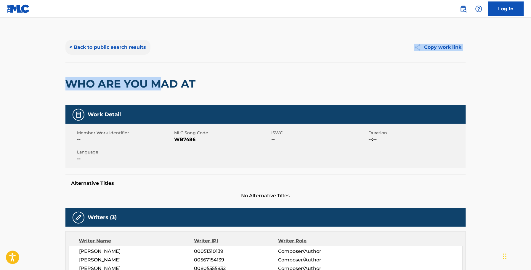
click at [118, 42] on button "< Back to public search results" at bounding box center [107, 47] width 85 height 15
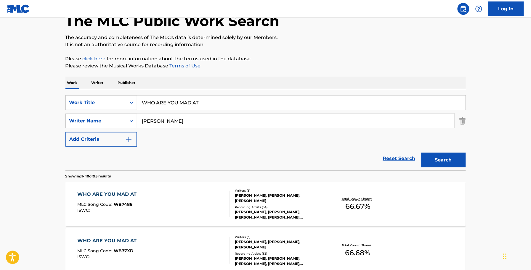
scroll to position [30, 0]
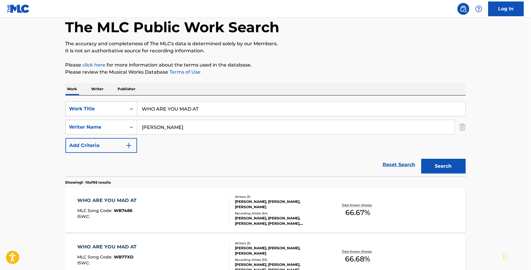
drag, startPoint x: 220, startPoint y: 106, endPoint x: 116, endPoint y: 110, distance: 104.0
click at [116, 110] on div "SearchWithCriteriaddea59a1-992c-4497-bb47-b245ef1838a4 Work Title WHO ARE YOU M…" at bounding box center [265, 109] width 400 height 15
click at [421, 159] on button "Search" at bounding box center [443, 166] width 44 height 15
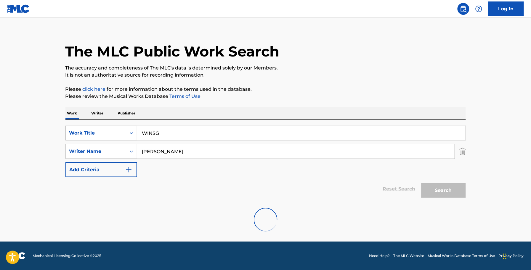
scroll to position [0, 0]
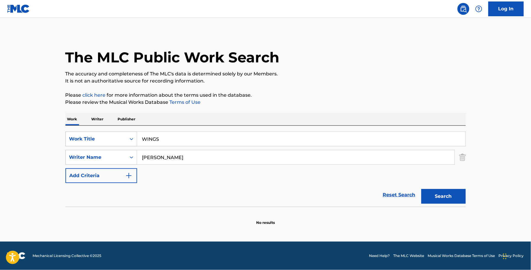
type input "WINGS"
click at [421, 189] on button "Search" at bounding box center [443, 196] width 44 height 15
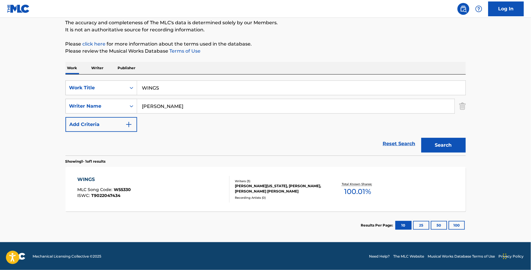
scroll to position [52, 0]
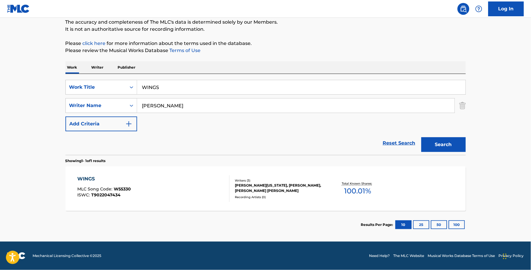
click at [244, 193] on div "[PERSON_NAME][US_STATE], [PERSON_NAME], [PERSON_NAME] [PERSON_NAME]" at bounding box center [279, 188] width 89 height 11
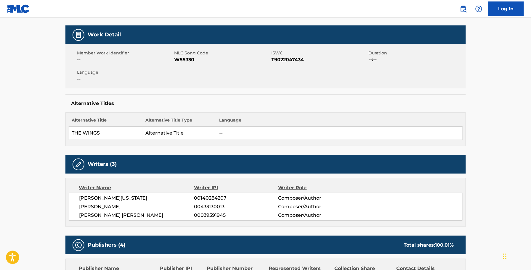
scroll to position [37, 0]
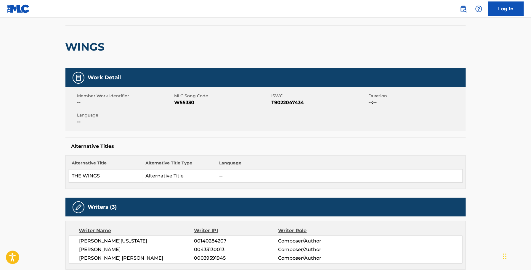
click at [176, 104] on span "W55330" at bounding box center [222, 102] width 96 height 7
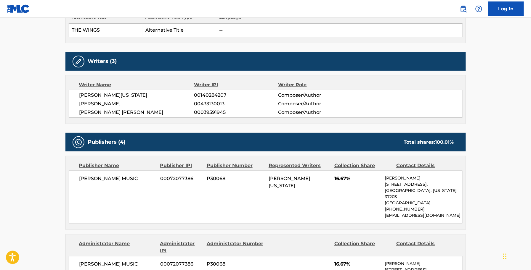
scroll to position [110, 0]
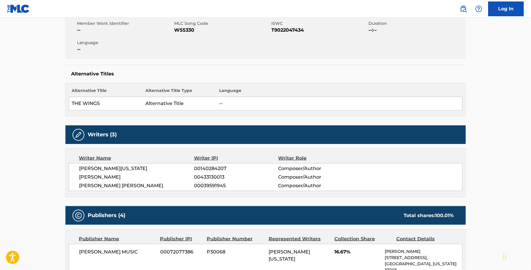
click at [213, 176] on span "00433130013" at bounding box center [236, 177] width 84 height 7
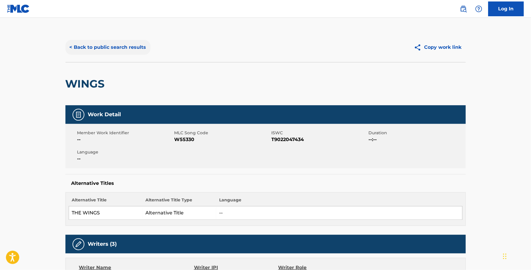
click at [129, 42] on button "< Back to public search results" at bounding box center [107, 47] width 85 height 15
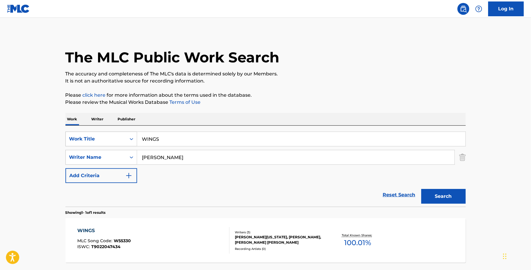
drag, startPoint x: 199, startPoint y: 135, endPoint x: 90, endPoint y: 147, distance: 109.5
click at [99, 144] on div "SearchWithCriteriaddea59a1-992c-4497-bb47-b245ef1838a4 Work Title WINGS" at bounding box center [265, 139] width 400 height 15
type input "worth my time"
click at [421, 189] on button "Search" at bounding box center [443, 196] width 44 height 15
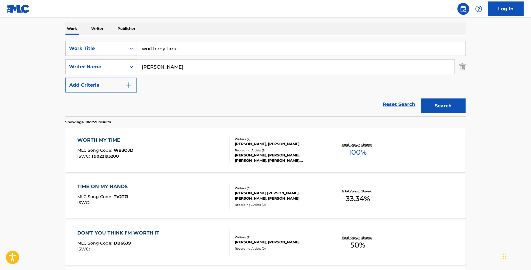
scroll to position [148, 0]
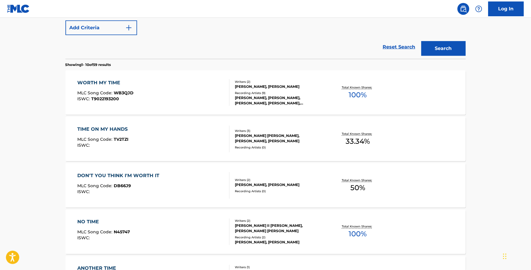
click at [165, 85] on div "WORTH MY TIME MLC Song Code : WB3QJD ISWC : T9022193200" at bounding box center [153, 92] width 152 height 27
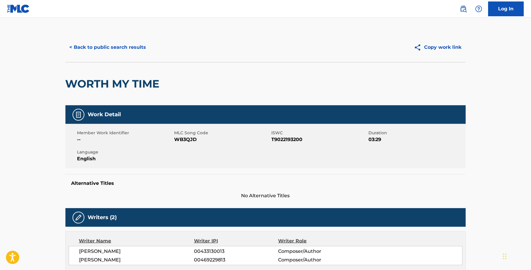
click at [181, 138] on span "WB3QJD" at bounding box center [222, 139] width 96 height 7
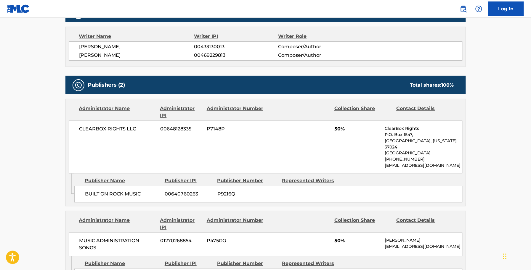
scroll to position [222, 0]
